Goal: Information Seeking & Learning: Understand process/instructions

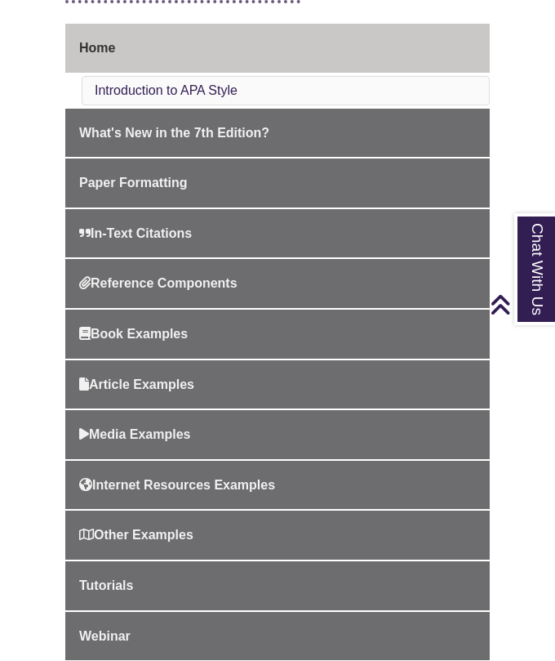
scroll to position [438, 0]
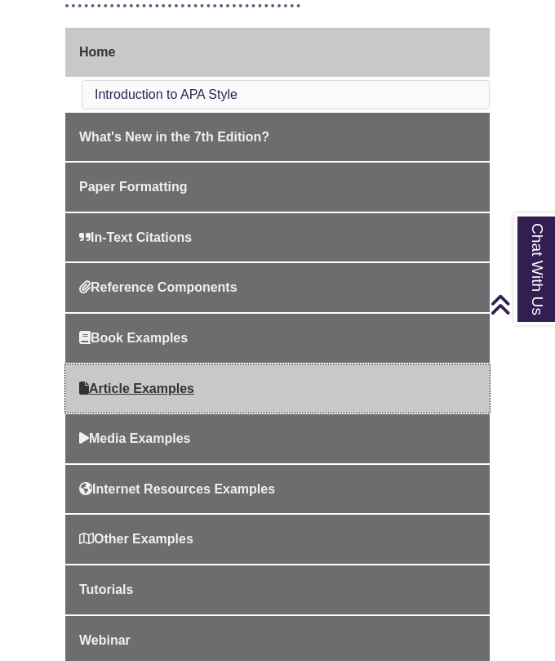
click at [93, 396] on link "Article Examples" at bounding box center [277, 388] width 425 height 49
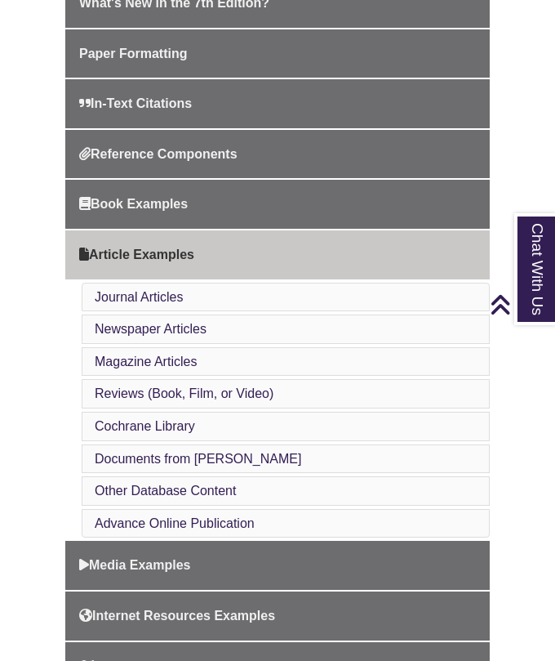
scroll to position [552, 0]
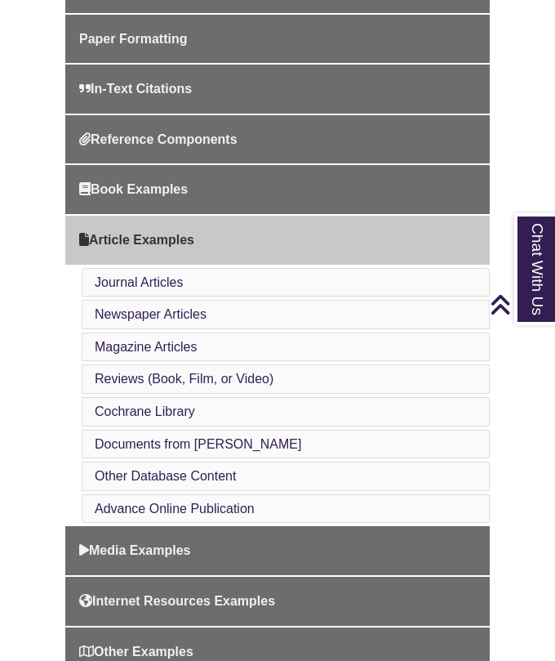
click at [119, 290] on li "Journal Articles" at bounding box center [286, 282] width 408 height 29
click at [118, 283] on link "Journal Articles" at bounding box center [139, 282] width 89 height 14
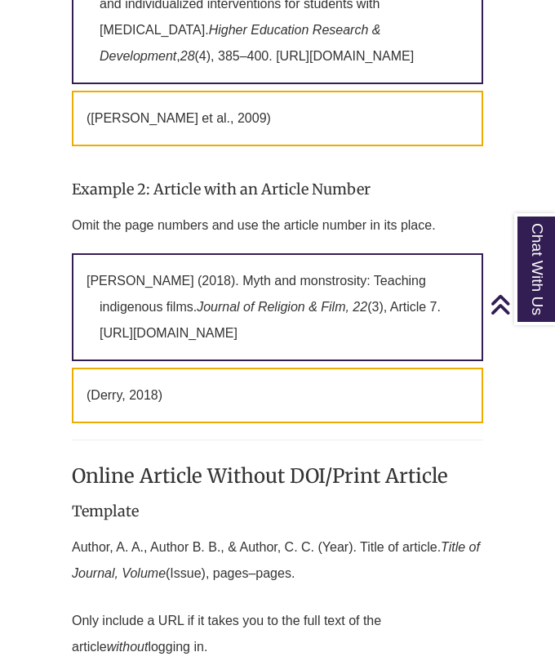
scroll to position [1784, 0]
